Goal: Transaction & Acquisition: Purchase product/service

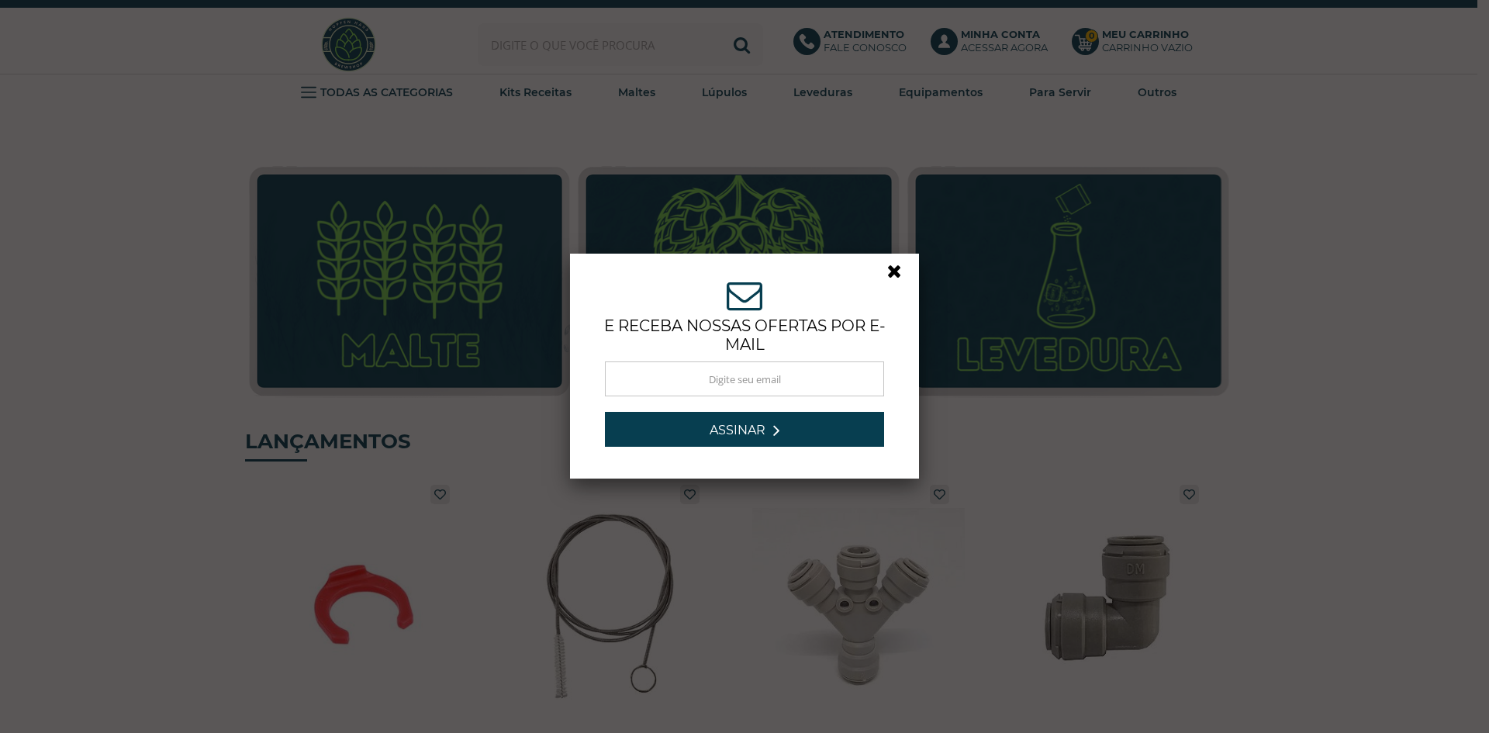
click at [894, 268] on link at bounding box center [901, 275] width 28 height 28
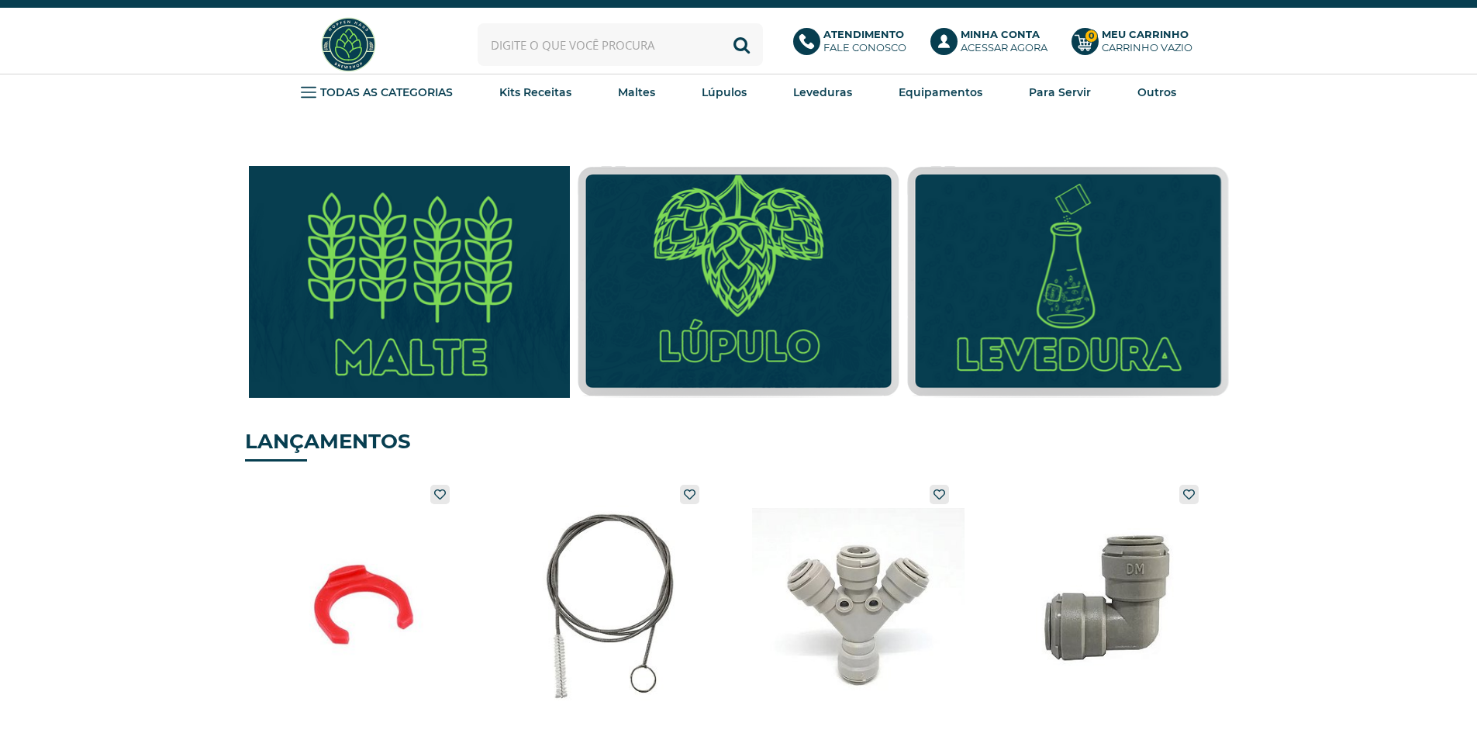
click at [361, 268] on img at bounding box center [410, 281] width 354 height 255
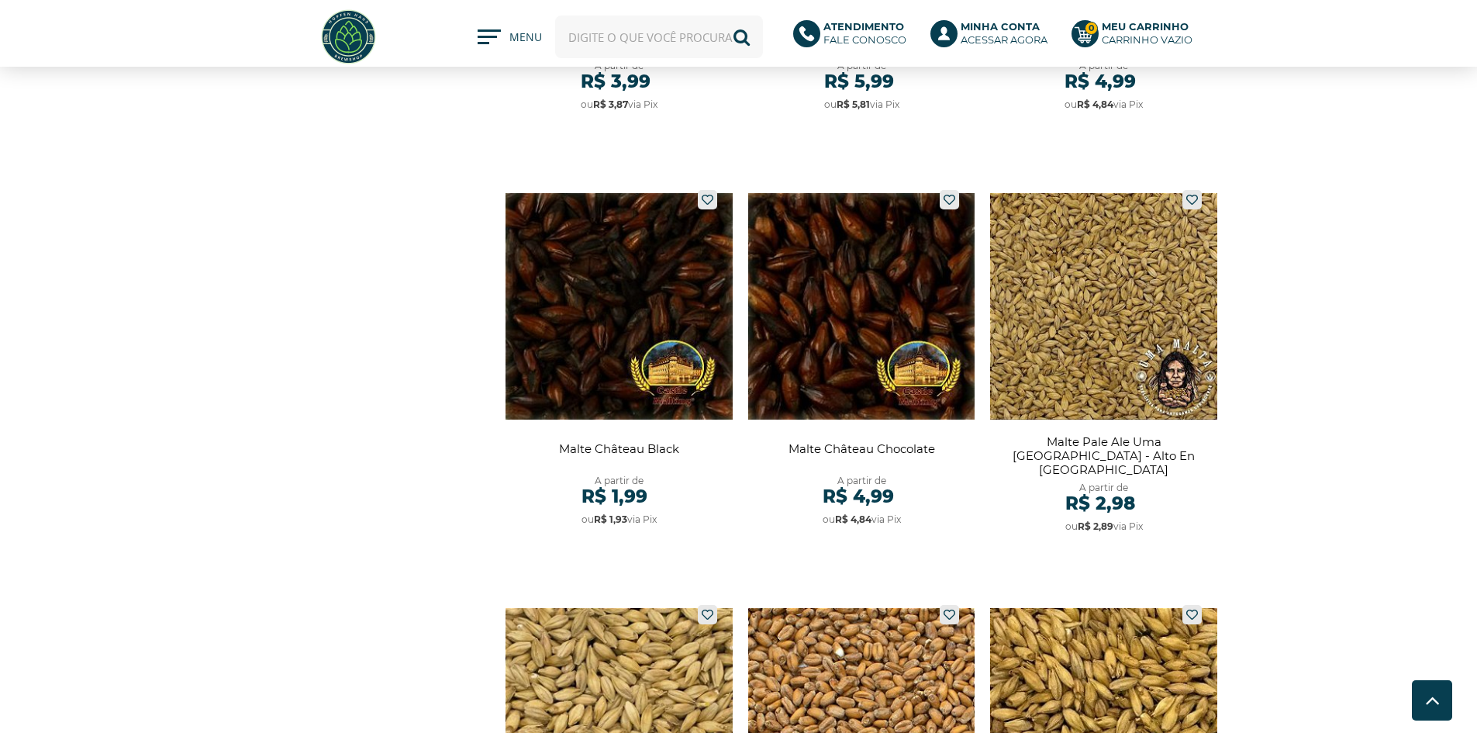
scroll to position [2482, 0]
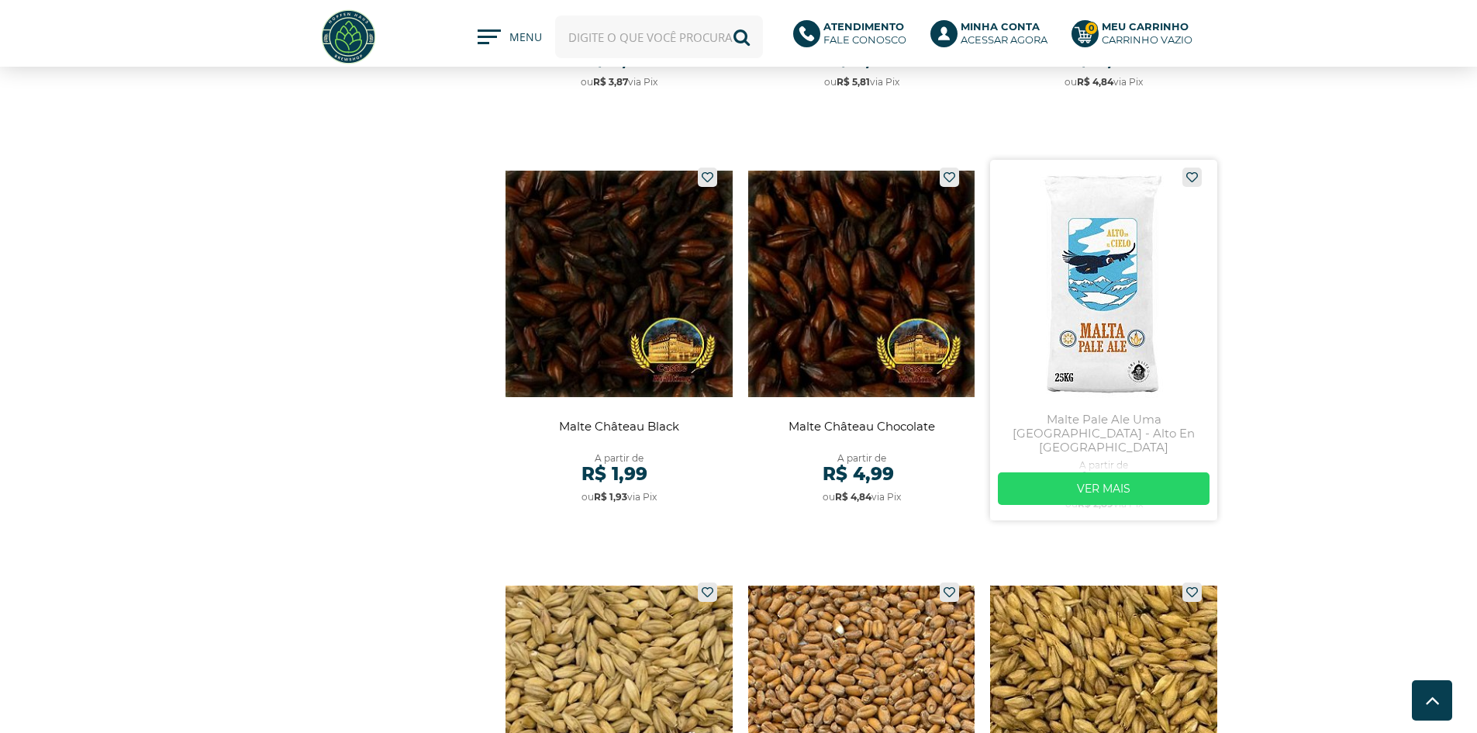
click at [1074, 323] on link at bounding box center [1103, 340] width 227 height 361
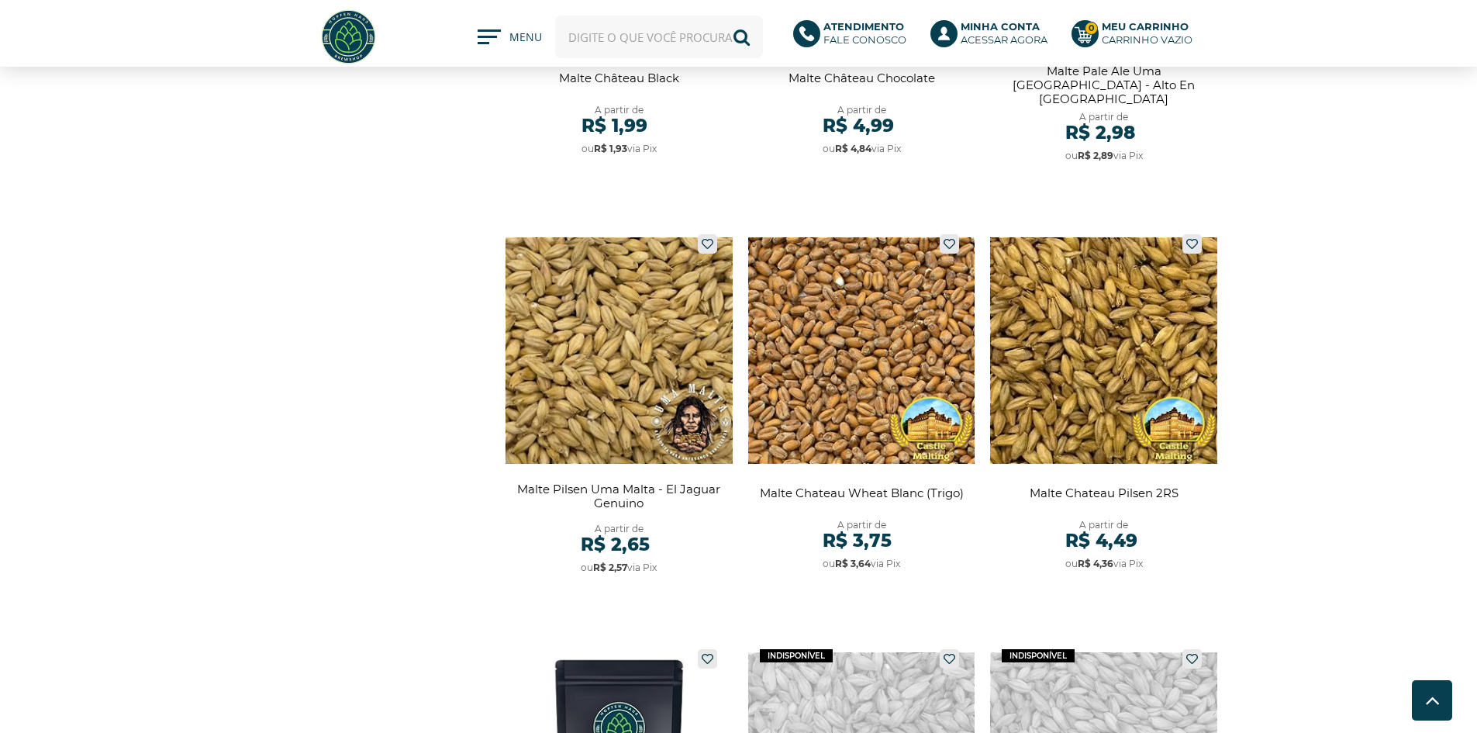
scroll to position [2869, 0]
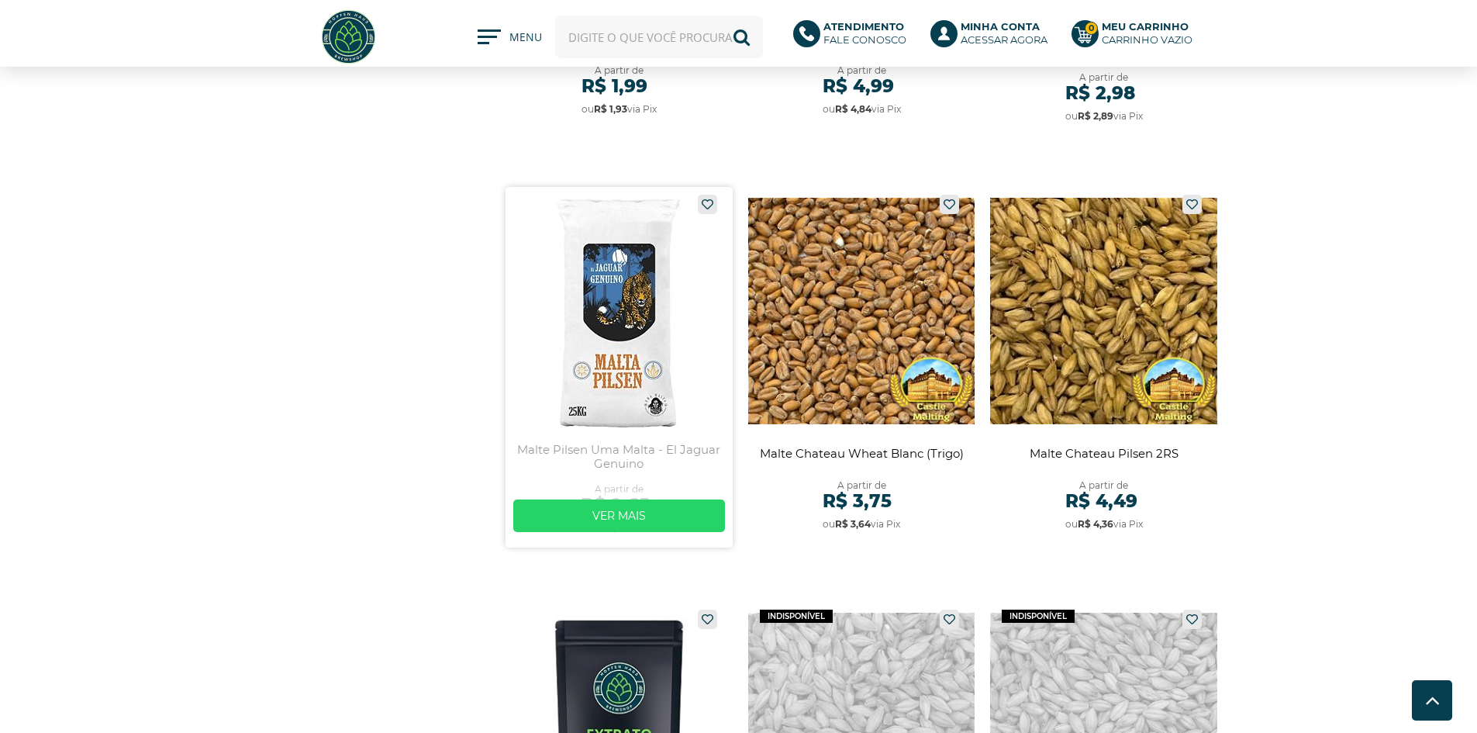
click at [538, 358] on link at bounding box center [619, 367] width 227 height 361
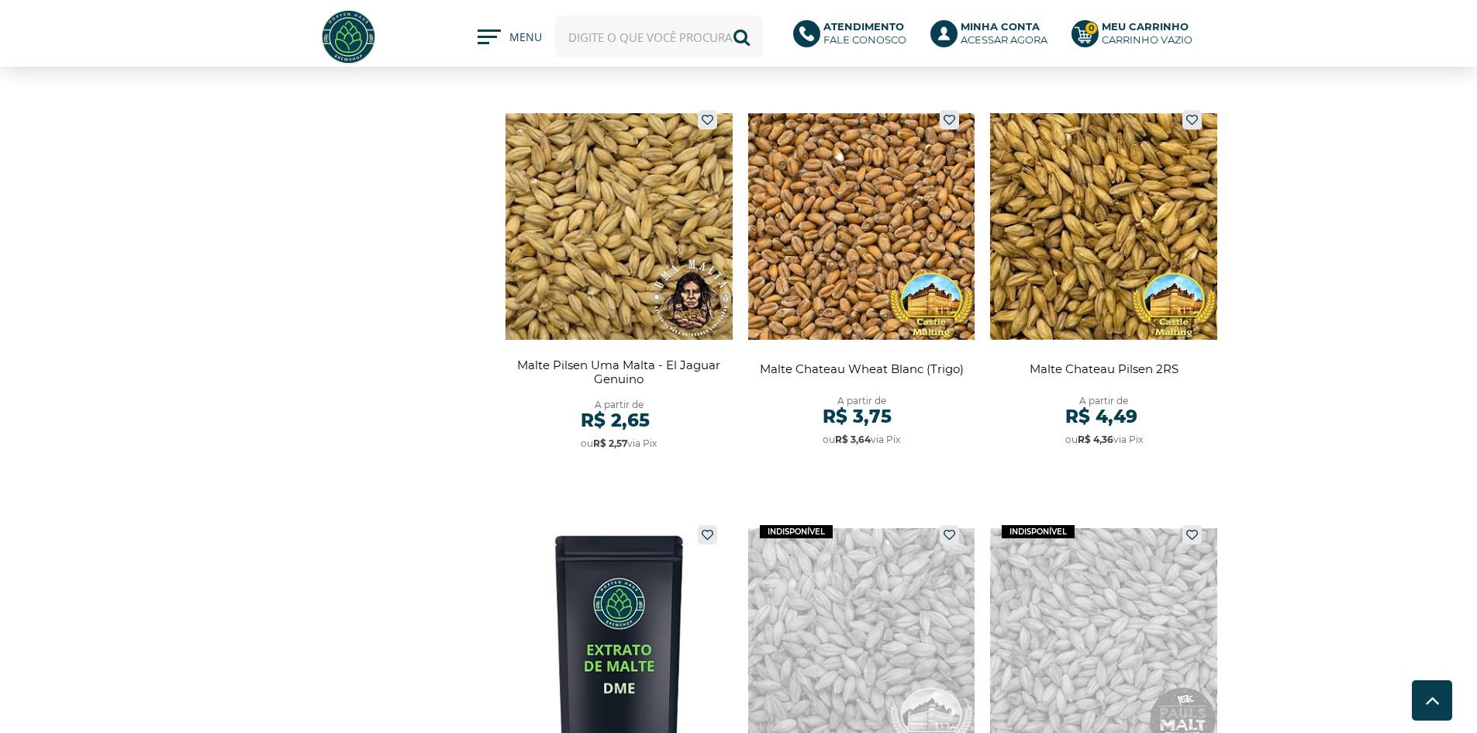
scroll to position [2947, 0]
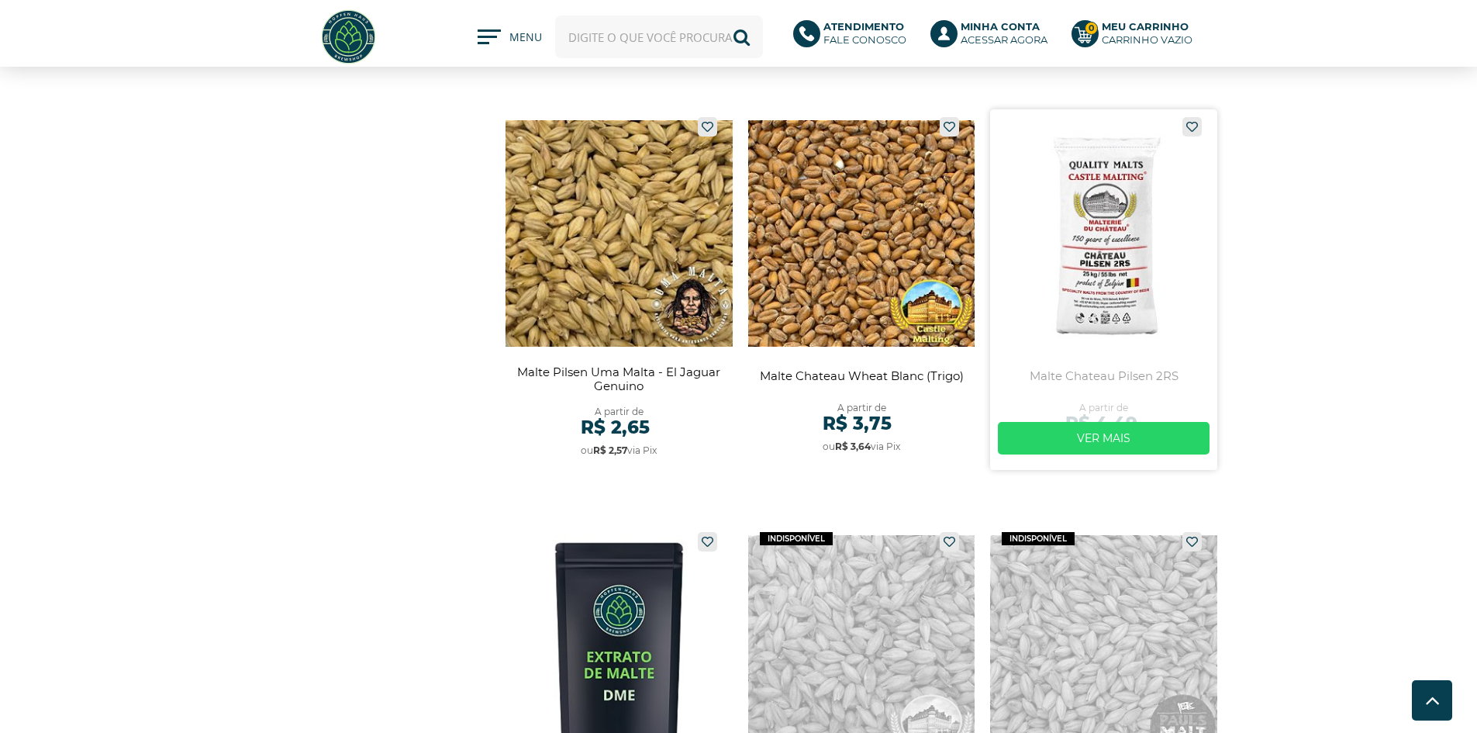
click at [1144, 271] on link at bounding box center [1103, 289] width 227 height 361
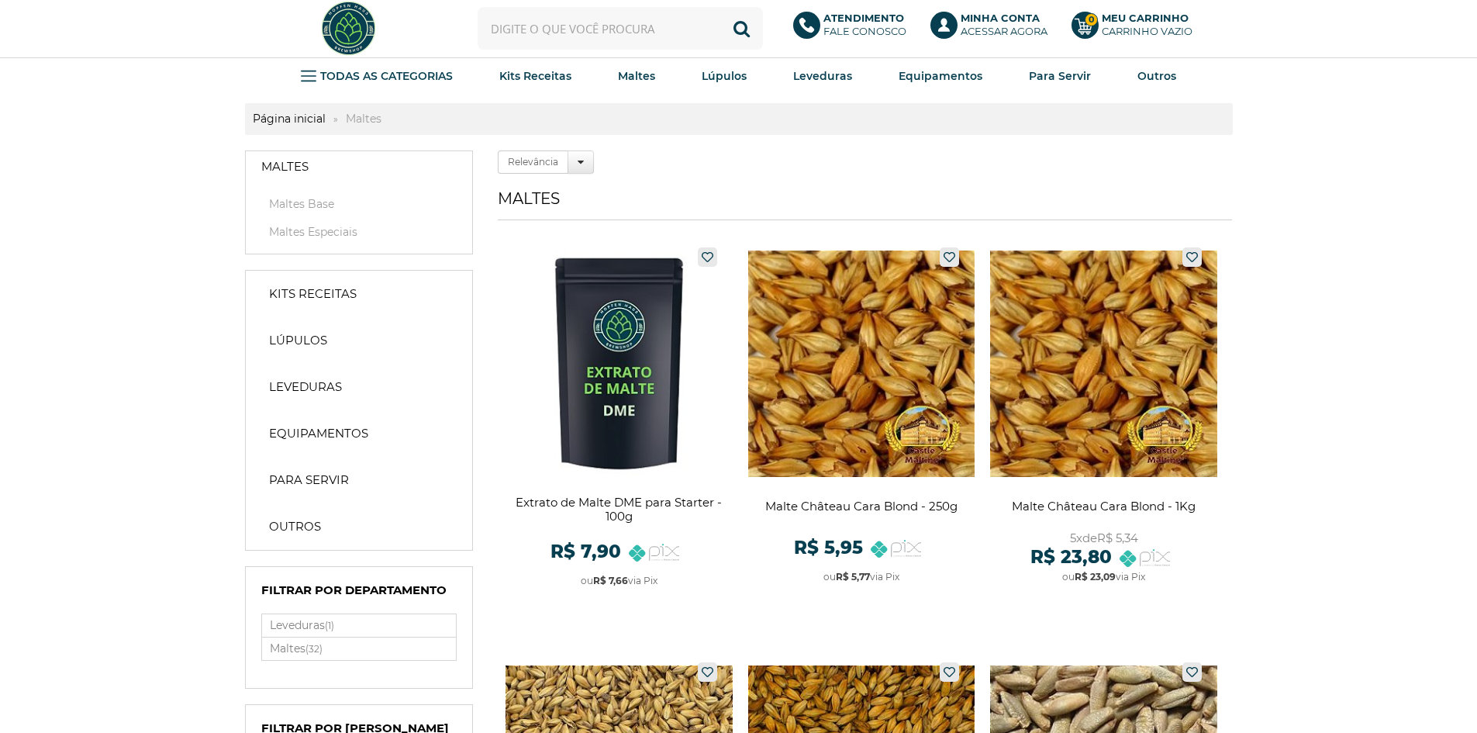
scroll to position [0, 0]
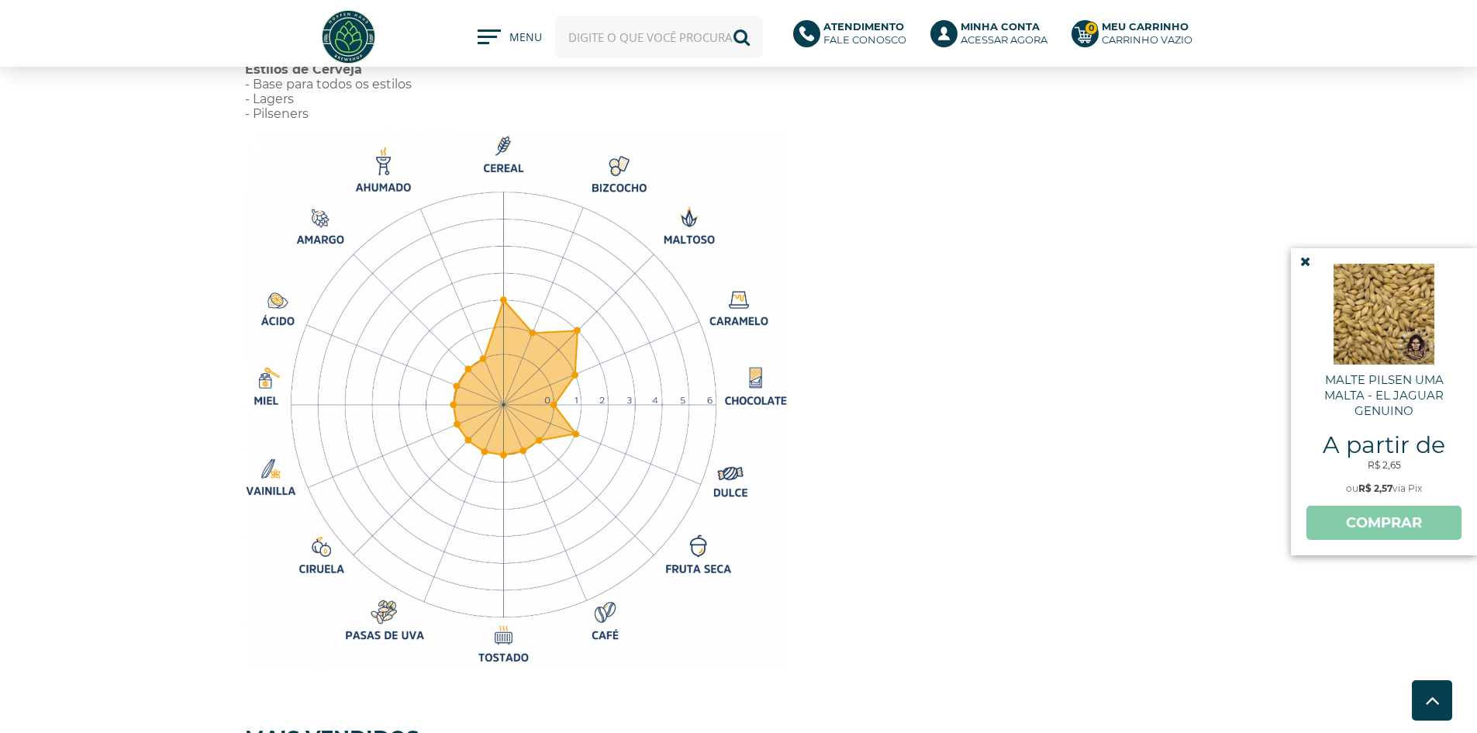
scroll to position [465, 0]
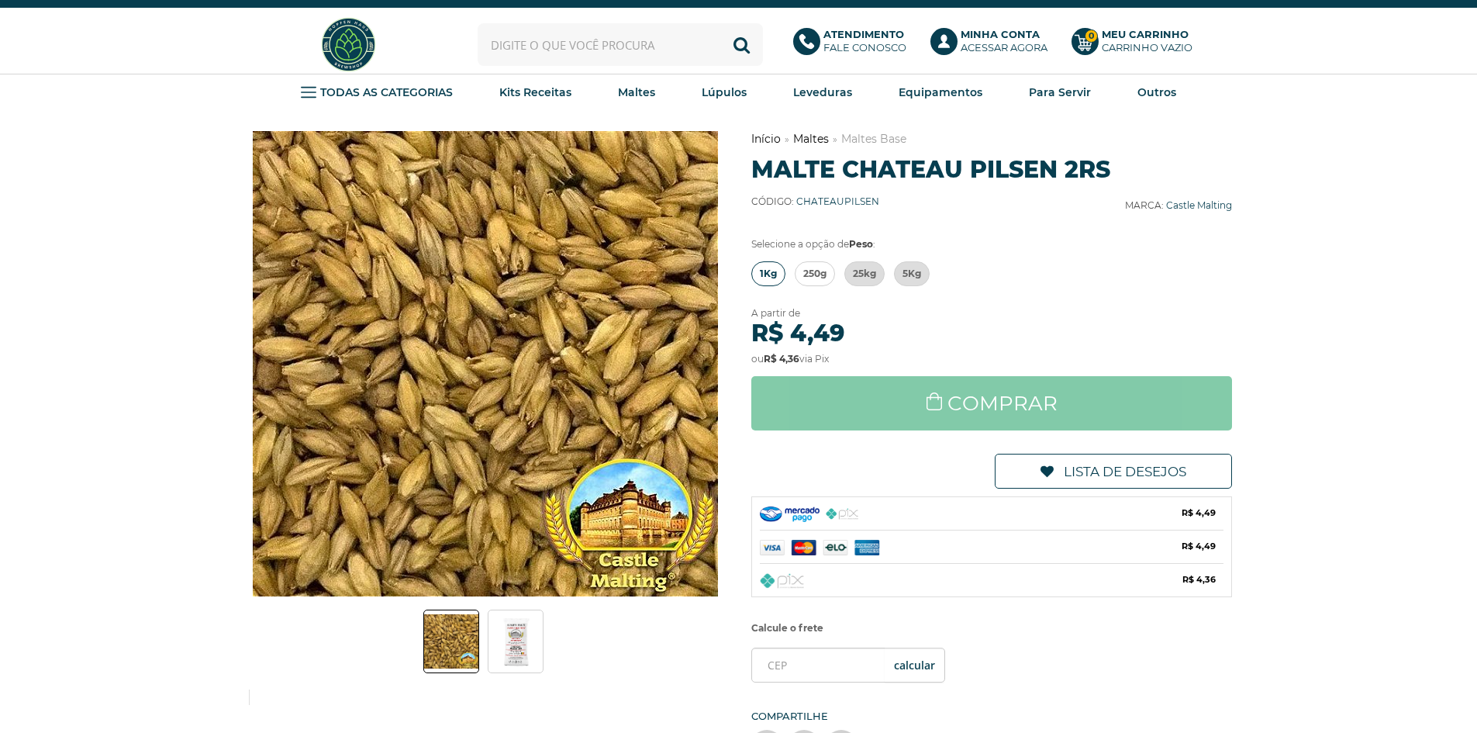
click at [765, 270] on span "1Kg" at bounding box center [768, 273] width 17 height 23
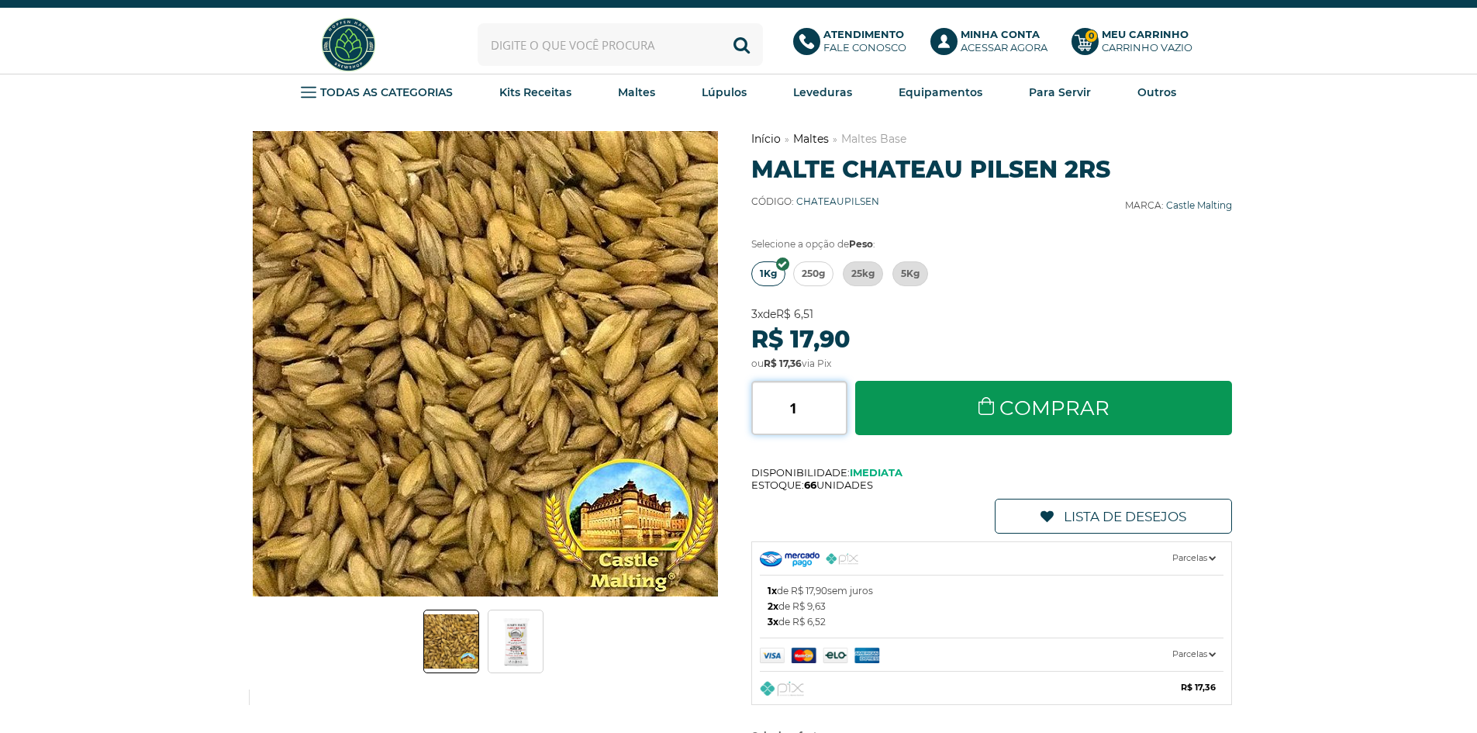
drag, startPoint x: 718, startPoint y: 405, endPoint x: 651, endPoint y: 403, distance: 67.5
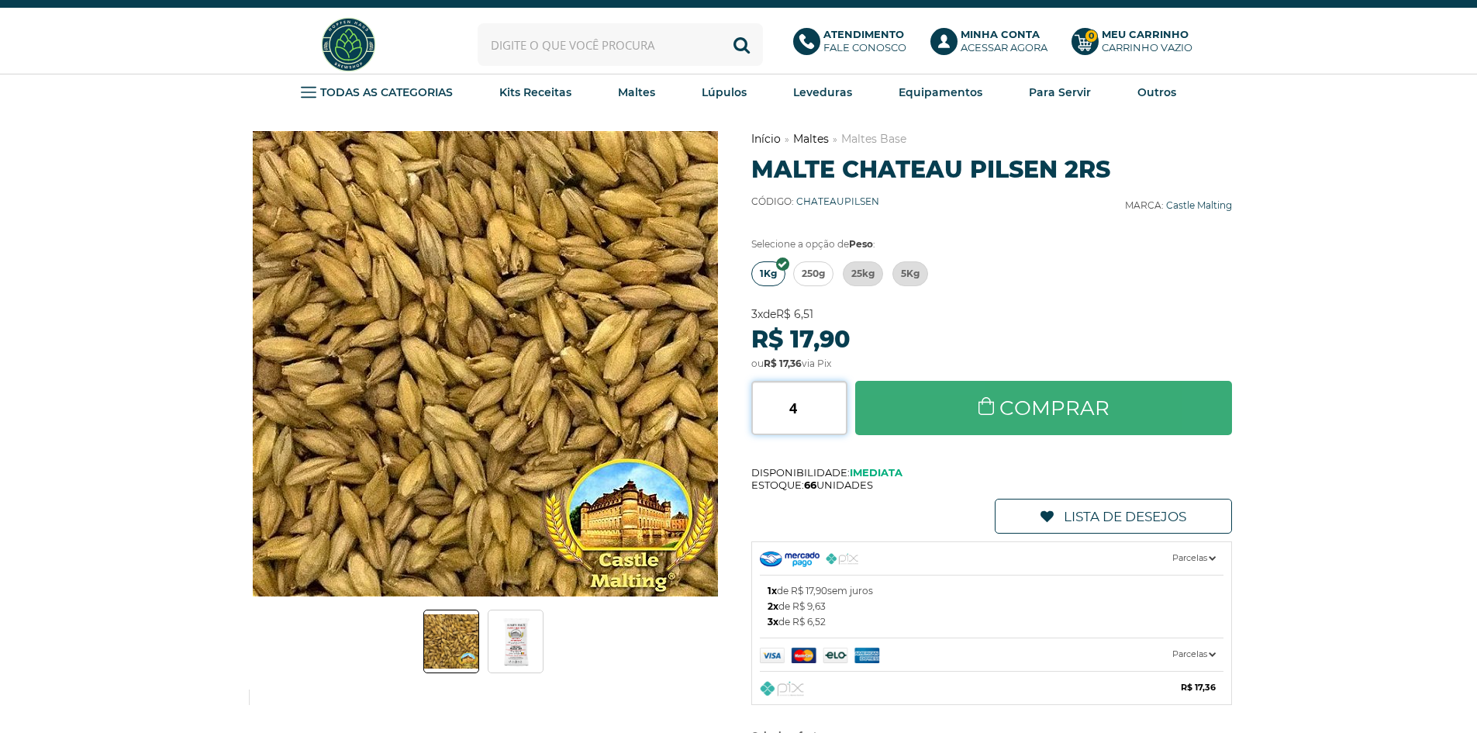
type input "4"
click at [975, 426] on link "Comprar" at bounding box center [1044, 408] width 378 height 54
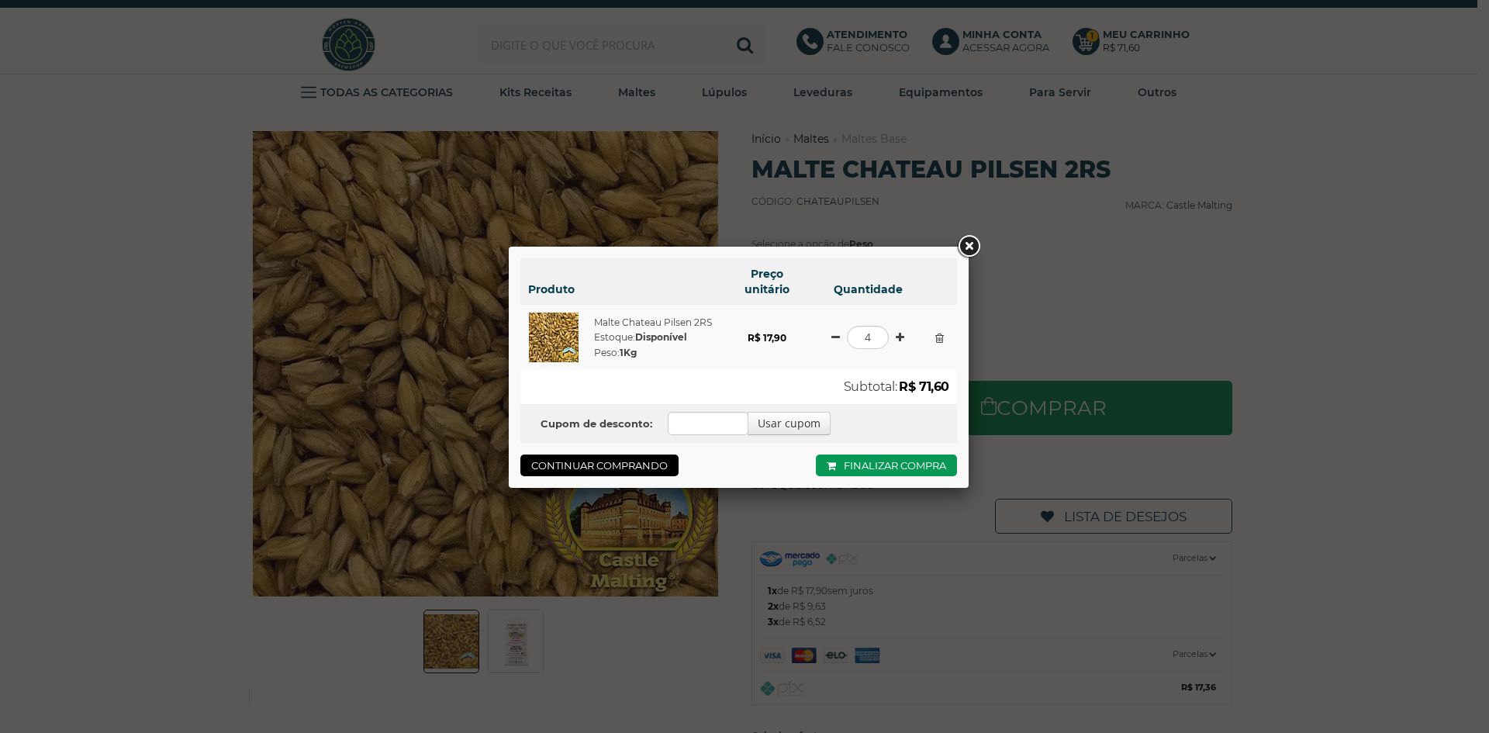
click at [967, 245] on link at bounding box center [969, 247] width 28 height 28
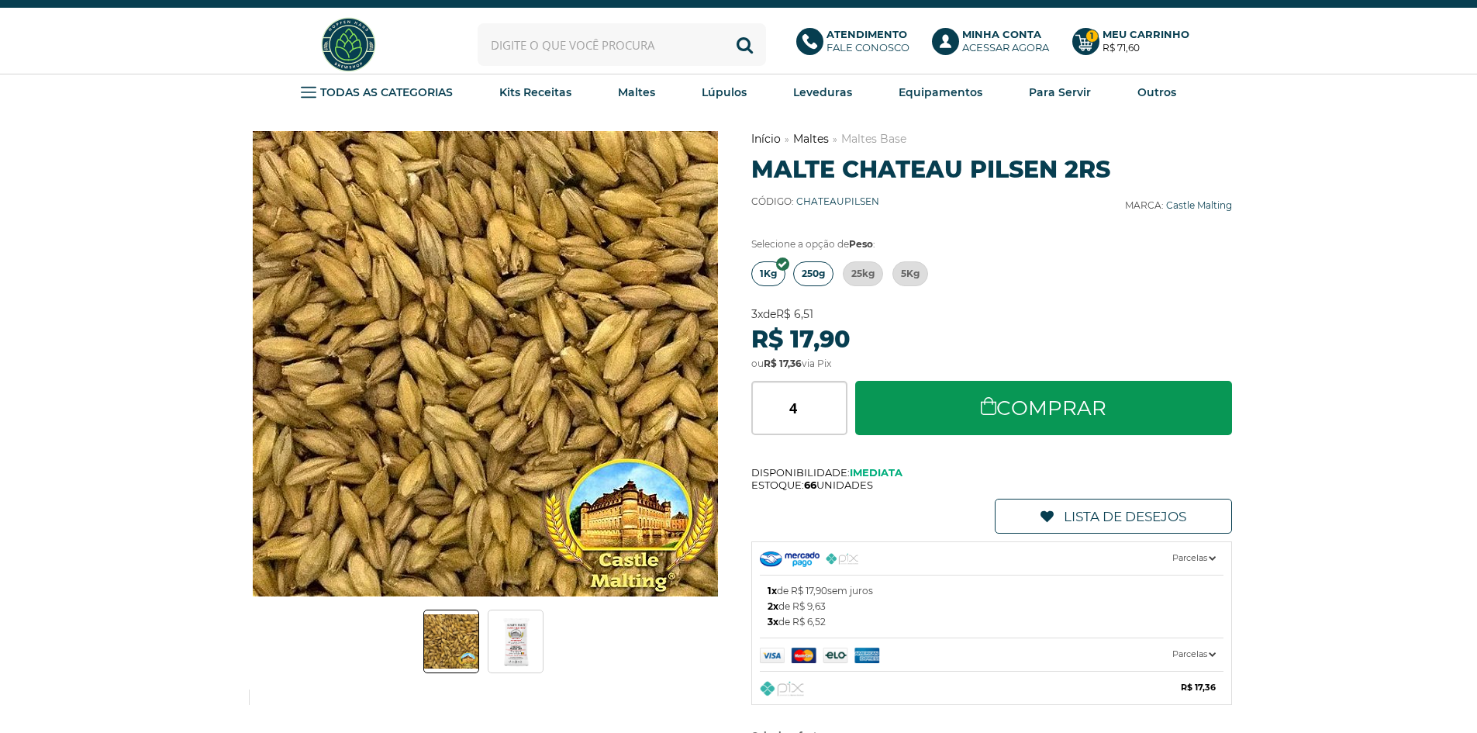
click at [806, 275] on span "250g" at bounding box center [813, 273] width 23 height 23
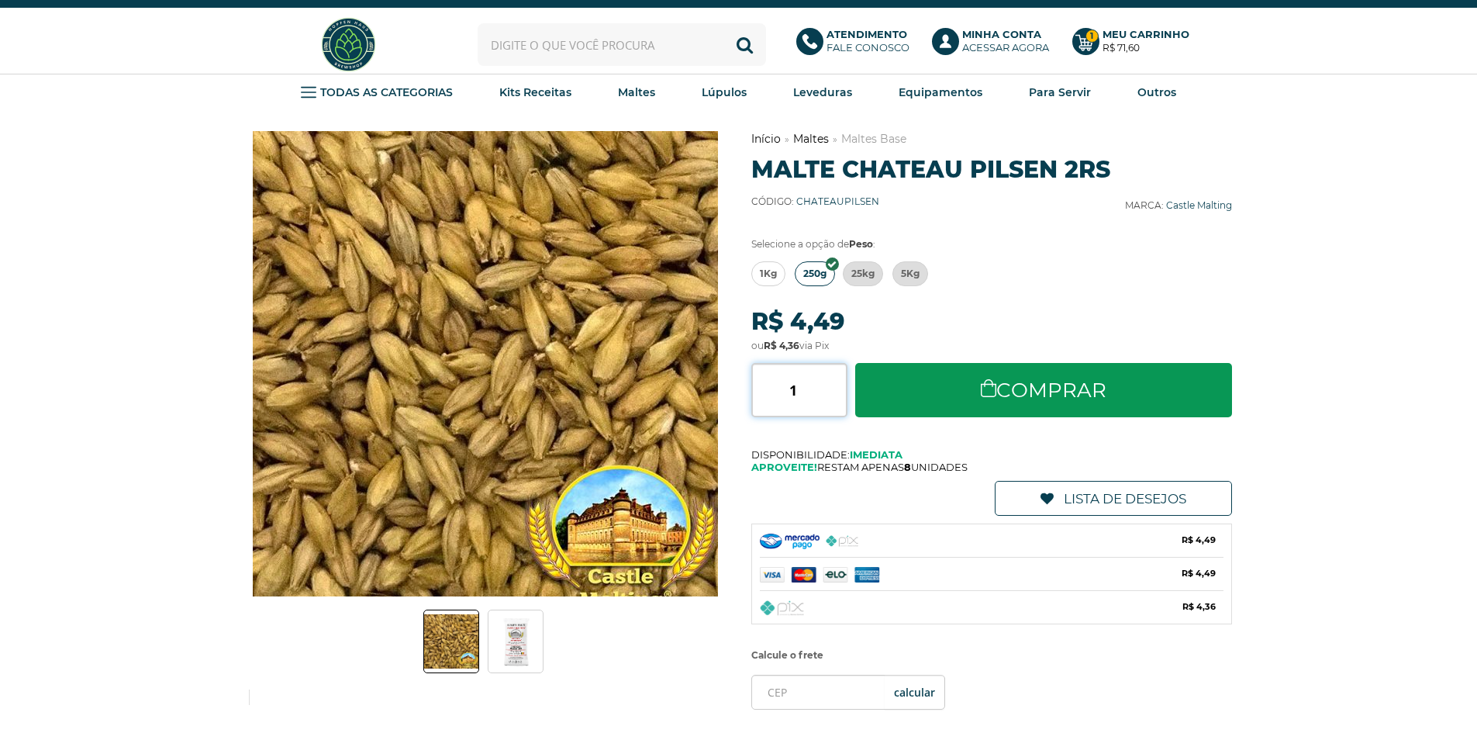
drag, startPoint x: 799, startPoint y: 392, endPoint x: 714, endPoint y: 400, distance: 85.0
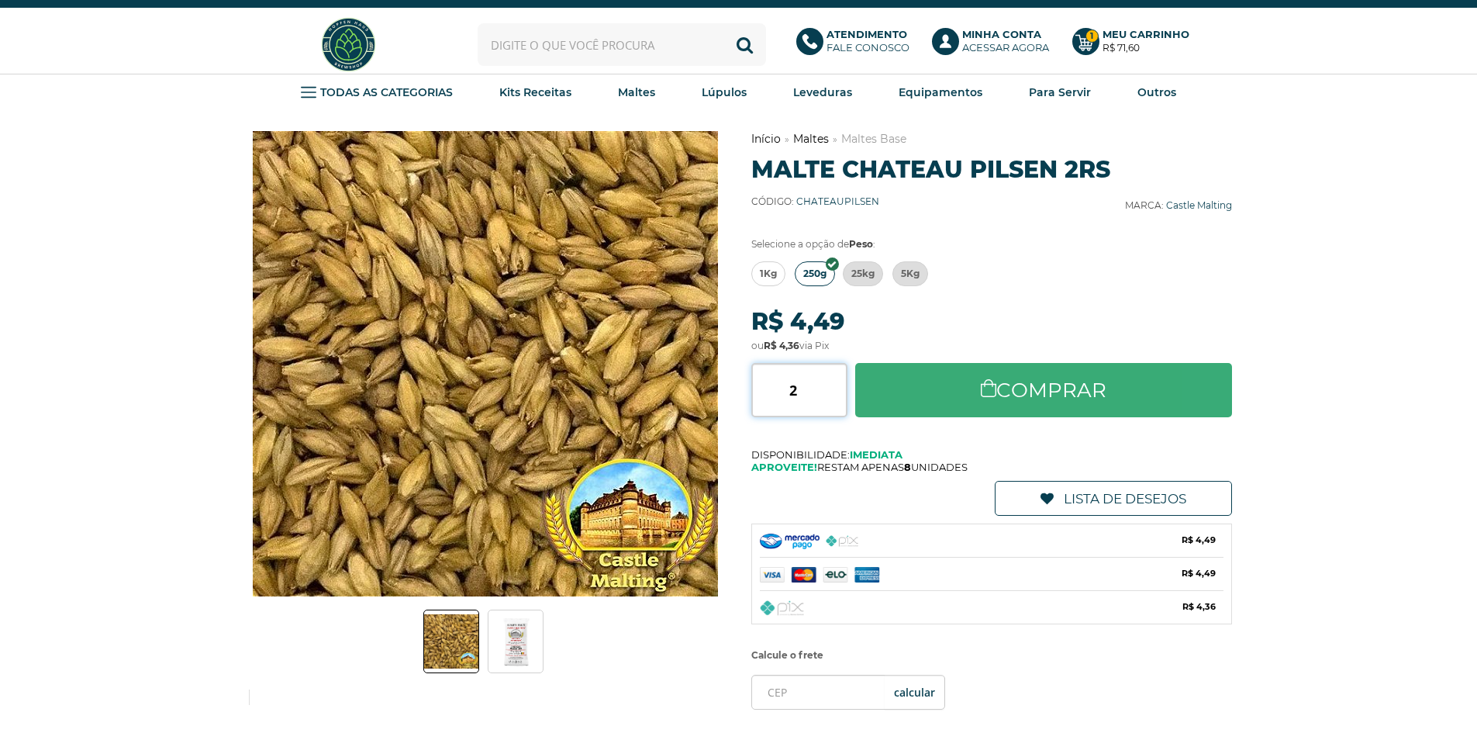
type input "2"
click at [1032, 382] on link "Comprar" at bounding box center [1044, 390] width 378 height 54
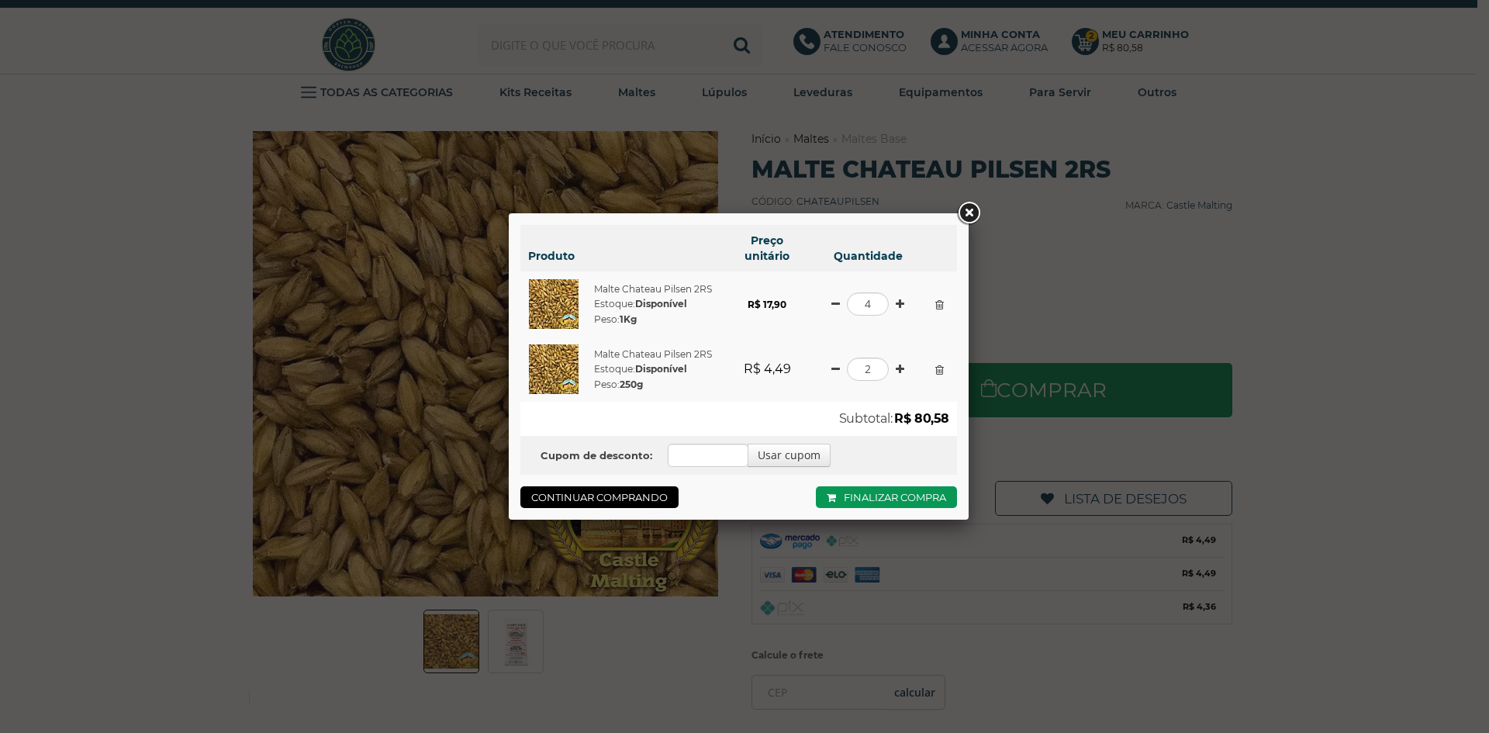
click at [969, 206] on link at bounding box center [969, 213] width 28 height 28
